Goal: Information Seeking & Learning: Learn about a topic

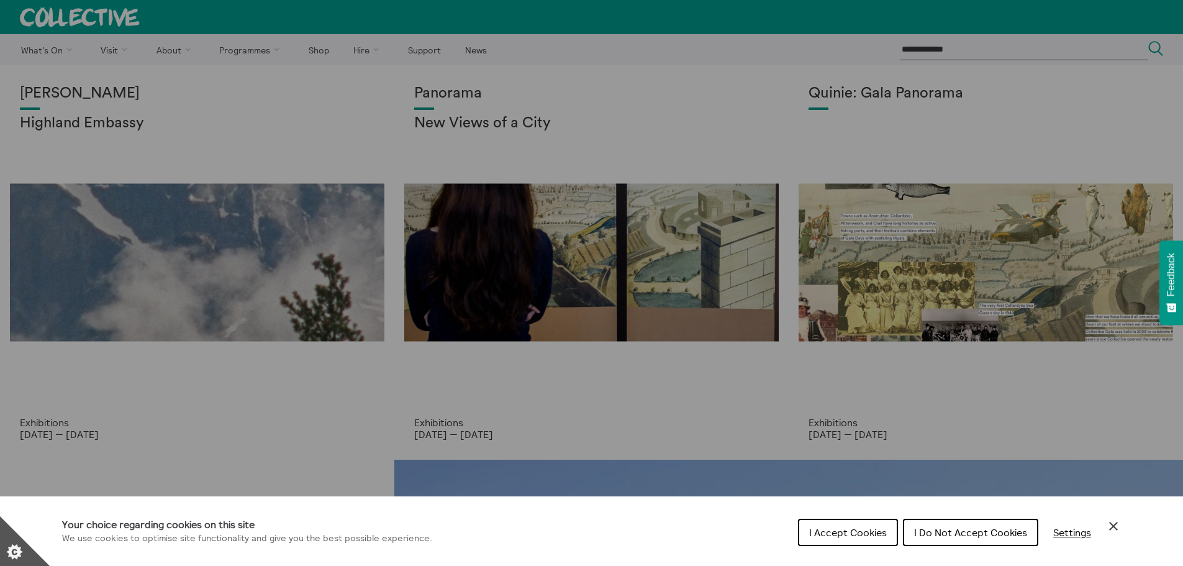
click at [971, 534] on span "I Do Not Accept Cookies" at bounding box center [970, 532] width 113 height 12
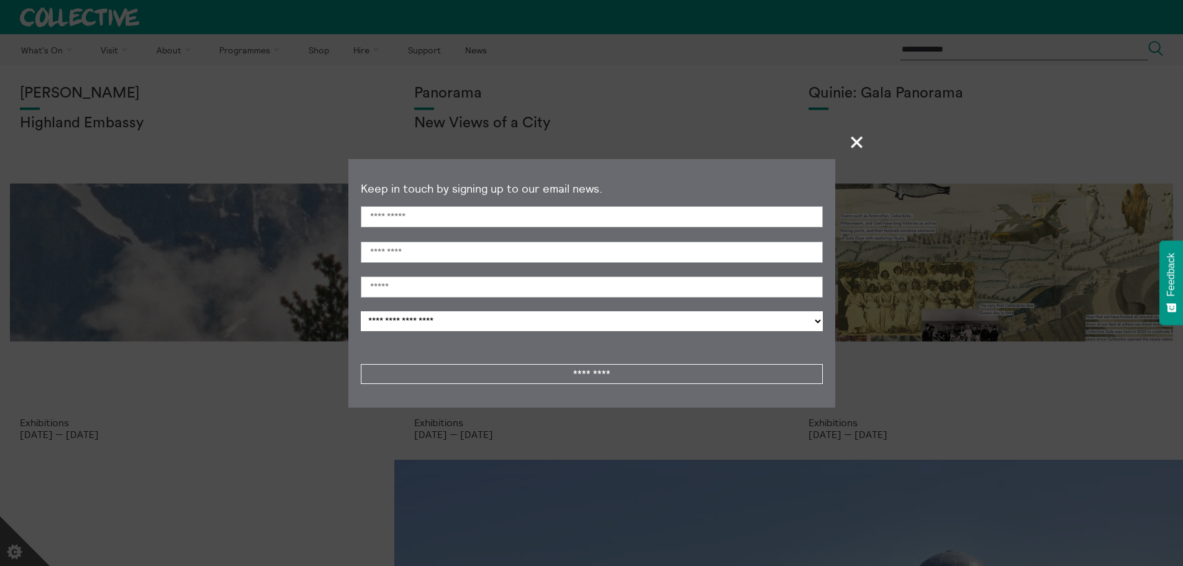
click at [859, 133] on span "+" at bounding box center [857, 142] width 37 height 37
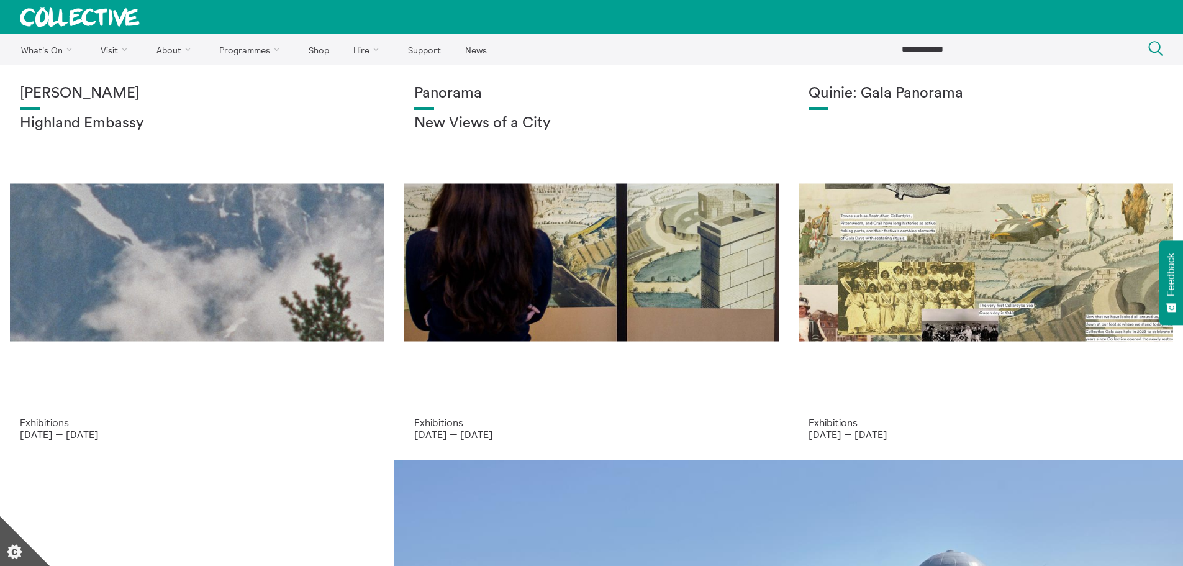
click at [938, 53] on input "search" at bounding box center [1024, 49] width 248 height 20
click at [1013, 42] on input "search" at bounding box center [1024, 49] width 248 height 20
paste input "**********"
type input "**********"
click at [1148, 41] on button "Search Close" at bounding box center [1155, 49] width 15 height 17
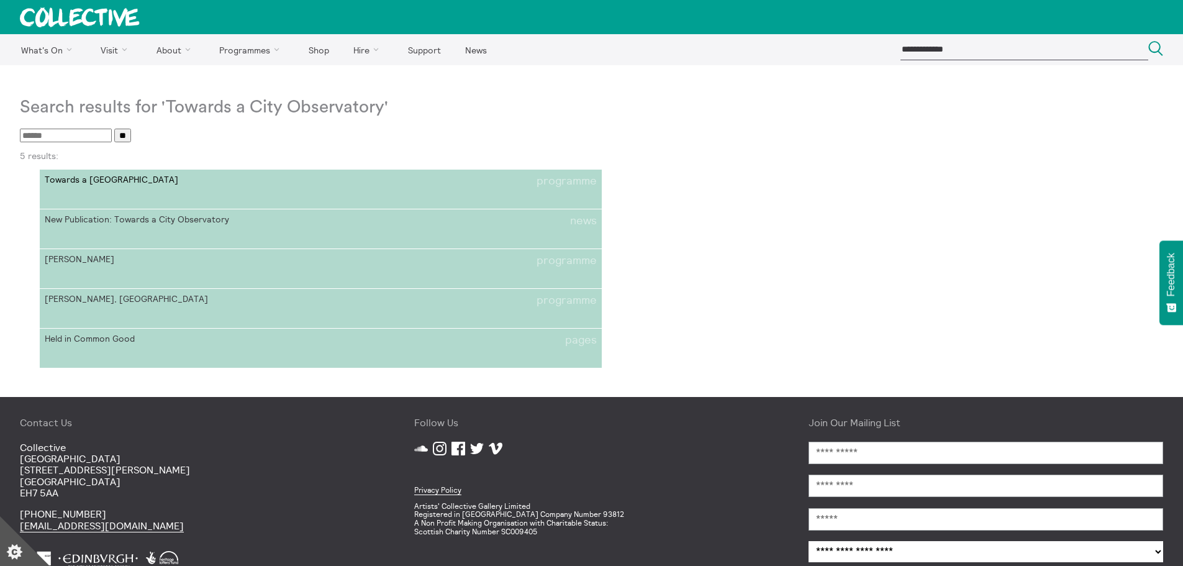
click at [48, 178] on span "Towards a [GEOGRAPHIC_DATA]" at bounding box center [183, 180] width 276 height 13
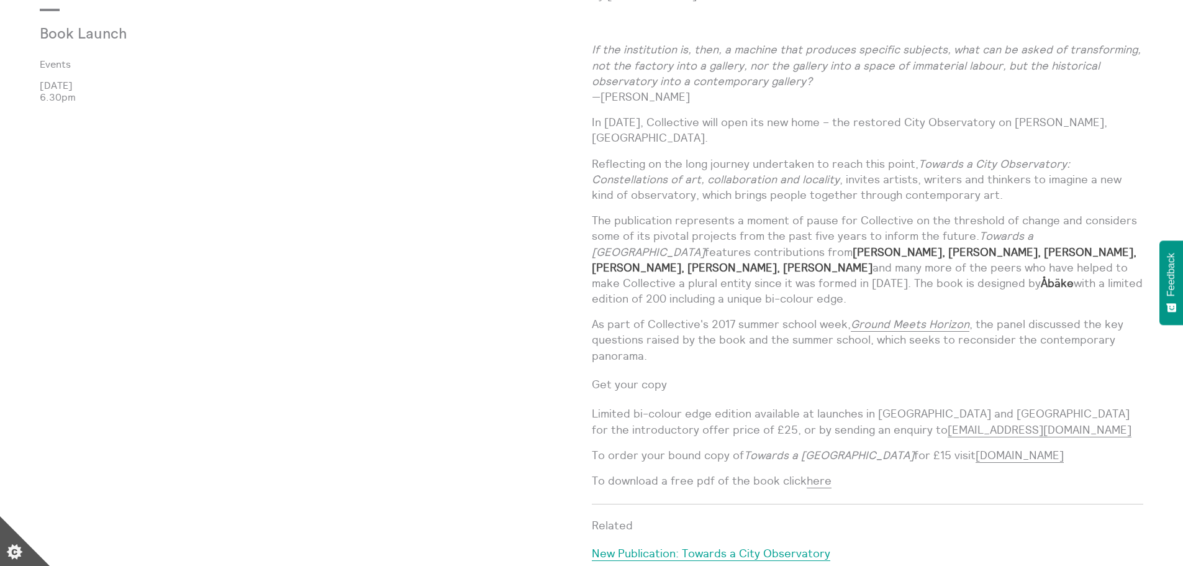
scroll to position [1179, 0]
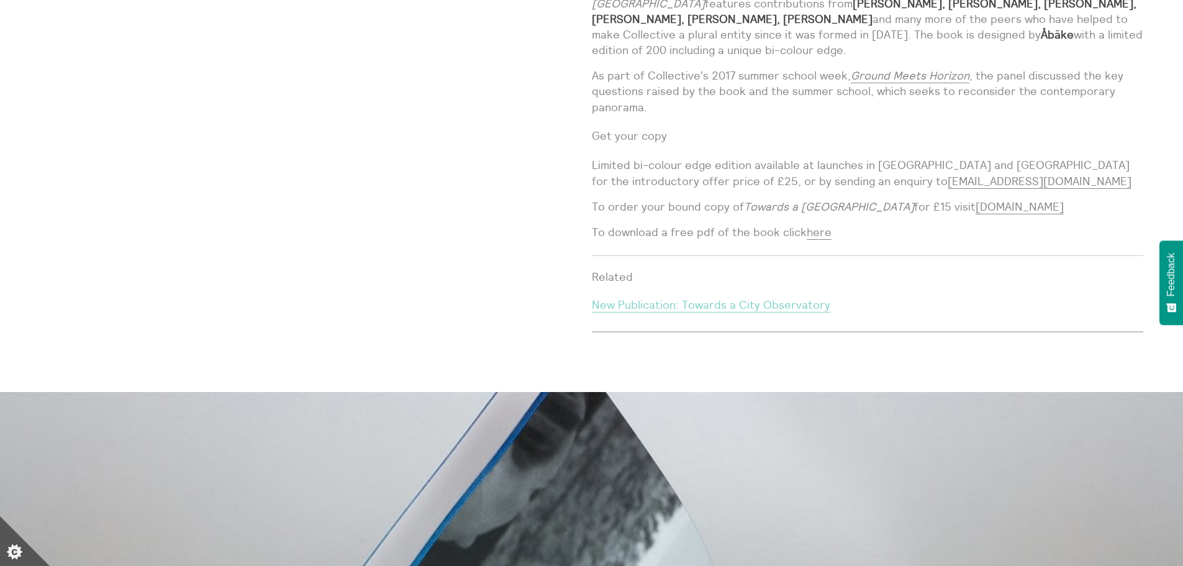
click at [726, 297] on link "New Publication: Towards a City Observatory" at bounding box center [711, 304] width 238 height 15
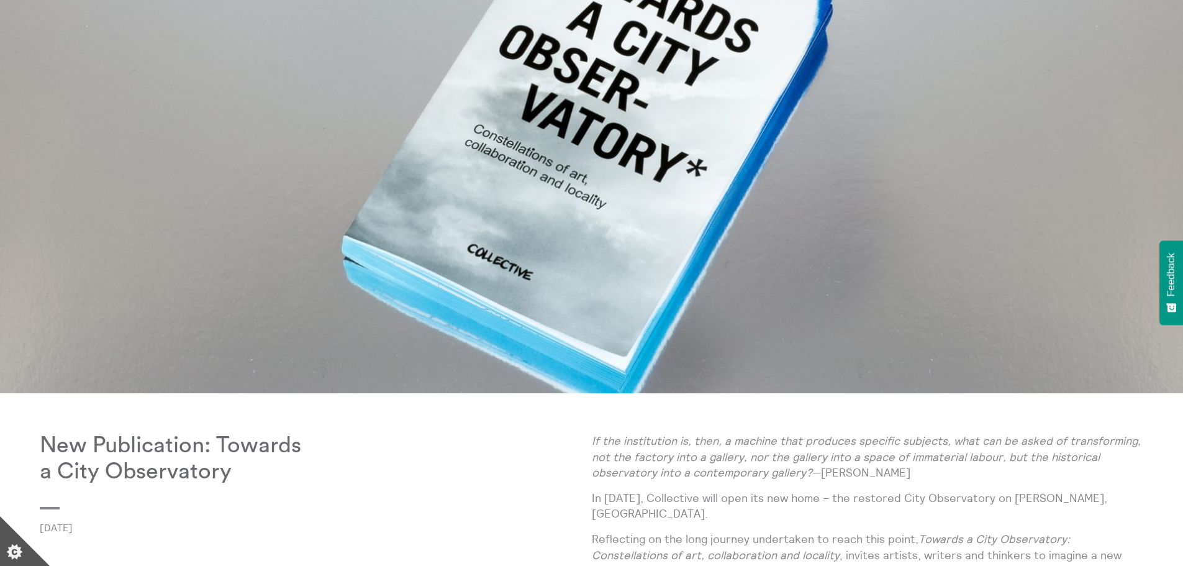
scroll to position [435, 0]
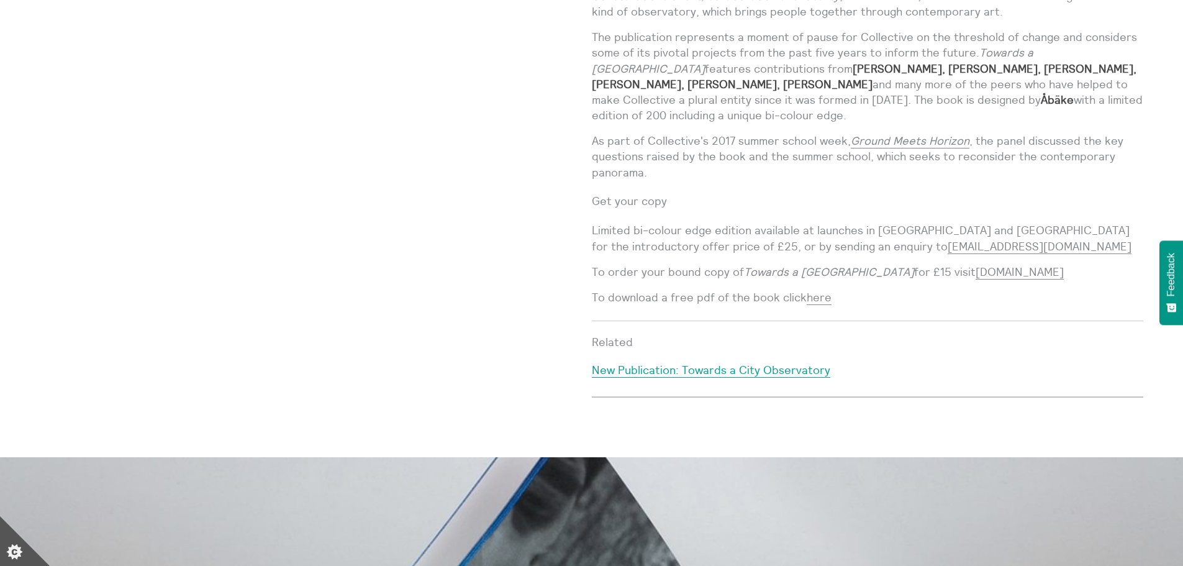
scroll to position [993, 0]
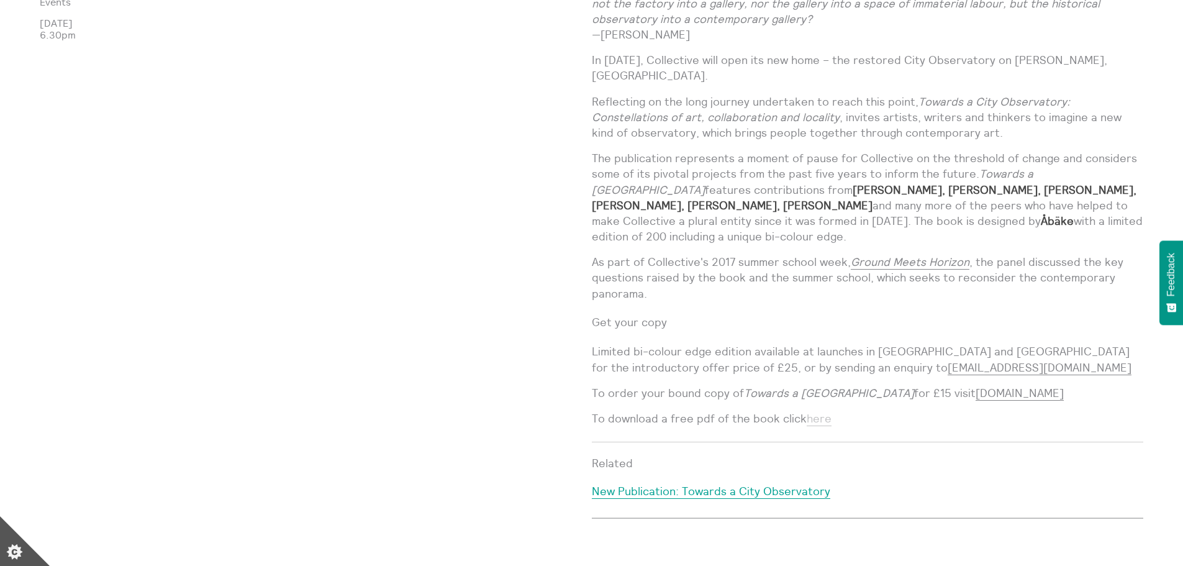
click at [813, 411] on link "here" at bounding box center [818, 418] width 25 height 15
click at [664, 483] on link "New Publication: Towards a City Observatory" at bounding box center [711, 490] width 238 height 15
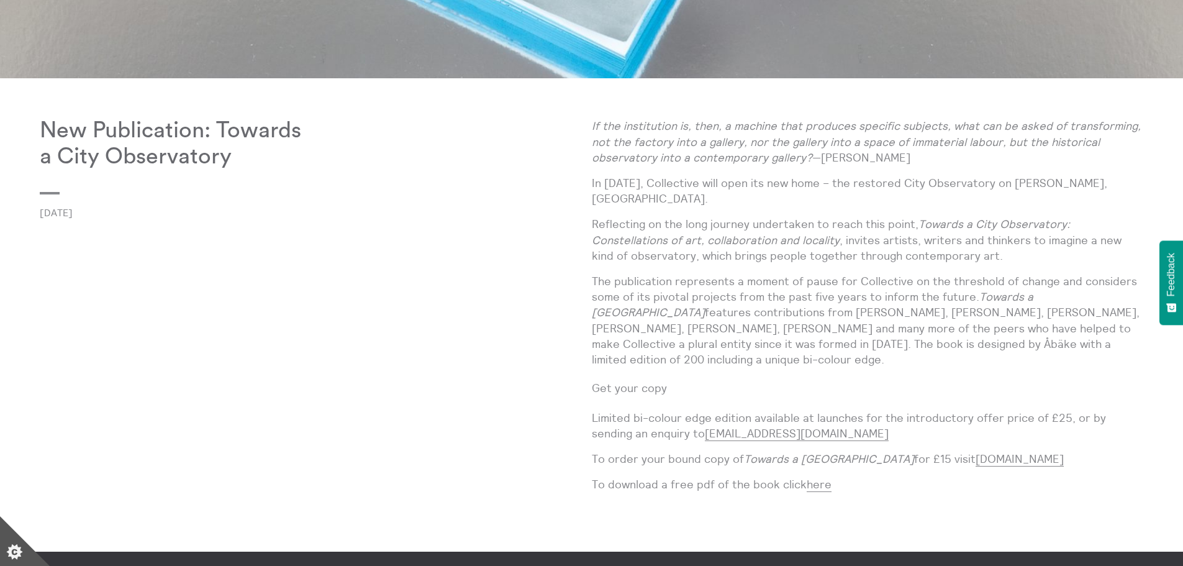
scroll to position [583, 0]
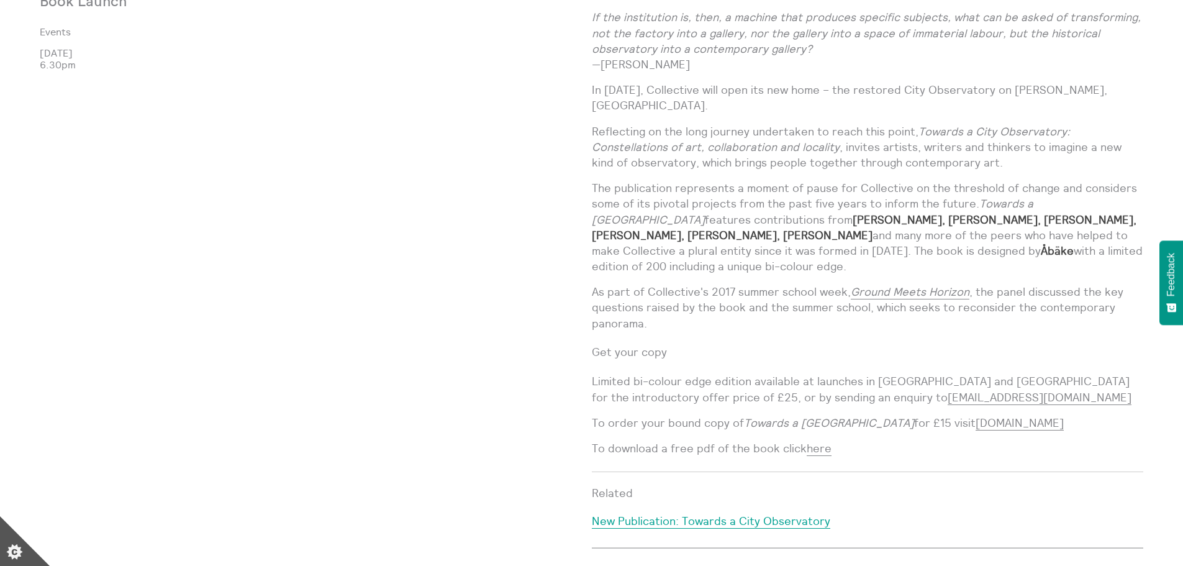
scroll to position [1119, 0]
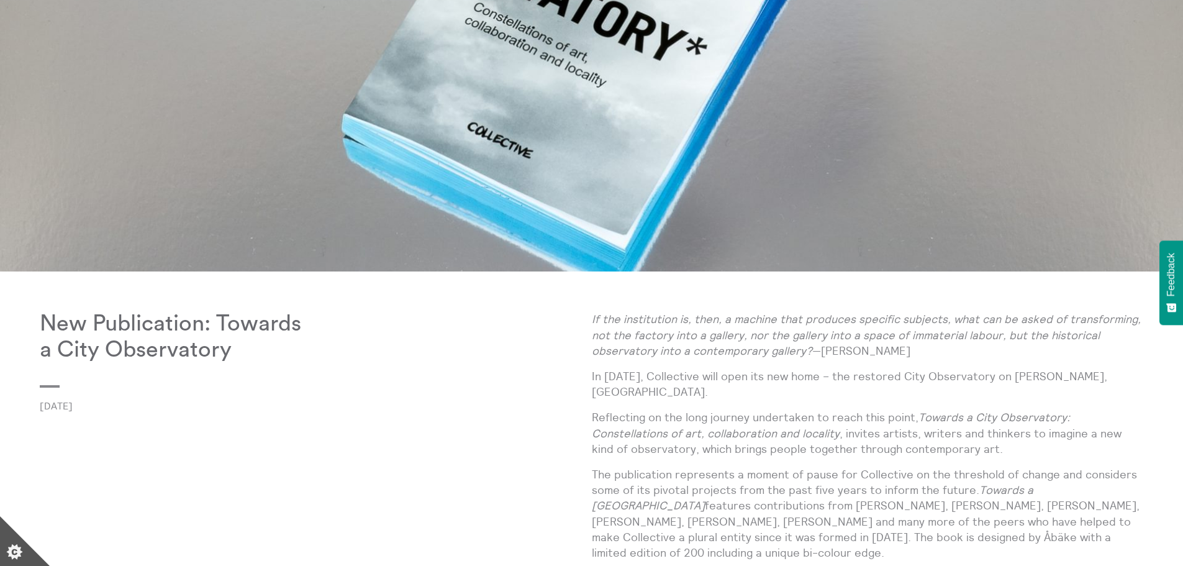
scroll to position [148, 0]
